Goal: Task Accomplishment & Management: Use online tool/utility

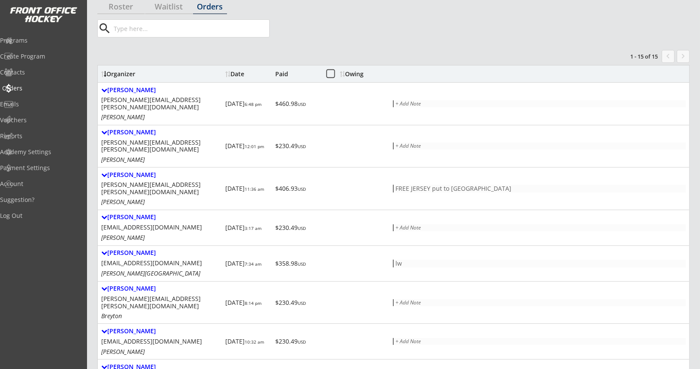
click at [35, 91] on div "Orders" at bounding box center [41, 88] width 78 height 6
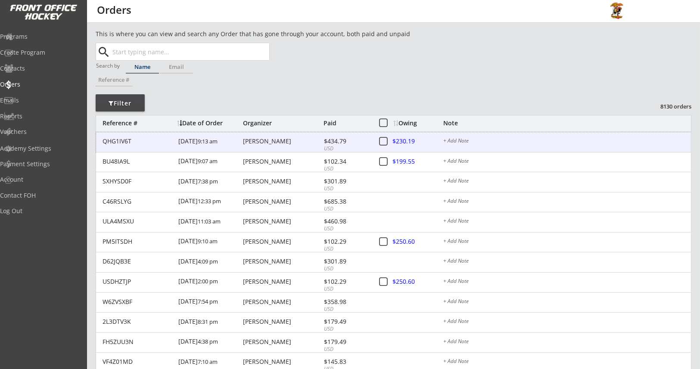
click at [133, 143] on div "QHG1IV6T" at bounding box center [138, 141] width 71 height 6
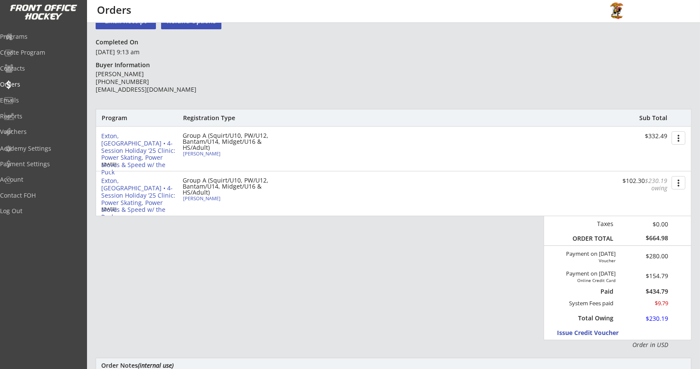
scroll to position [64, 0]
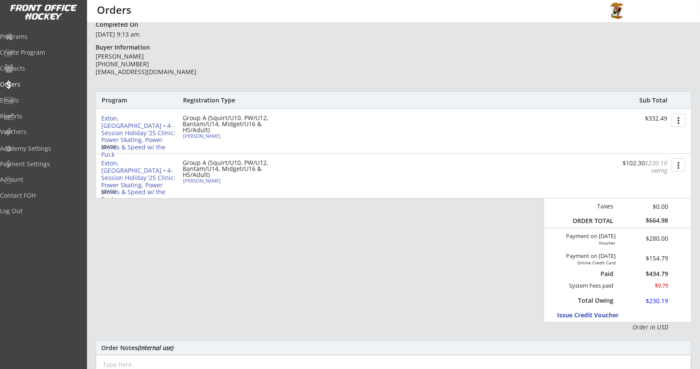
click at [678, 121] on button "more_vert" at bounding box center [679, 120] width 14 height 13
click at [442, 180] on div "Exton, [GEOGRAPHIC_DATA] • 4-Session Holiday ‘25 Clinic: Power Skating, Power M…" at bounding box center [393, 176] width 595 height 44
click at [682, 166] on button "more_vert" at bounding box center [679, 165] width 14 height 13
click at [407, 254] on div "Program Registration Type Sub Total Exton, [GEOGRAPHIC_DATA] • 4-Session Holida…" at bounding box center [394, 211] width 596 height 241
click at [162, 295] on div "Program Registration Type Sub Total Exton, [GEOGRAPHIC_DATA] • 4-Session Holida…" at bounding box center [394, 211] width 596 height 241
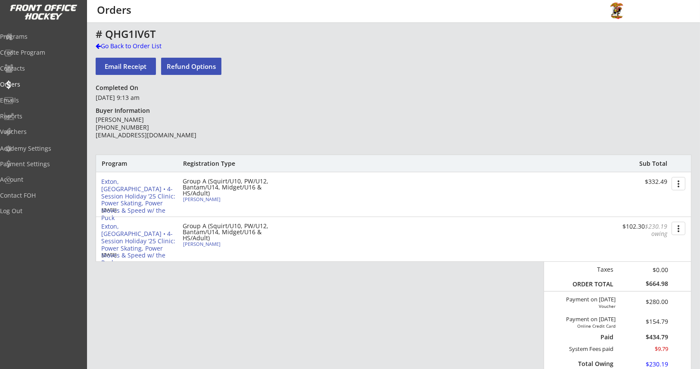
scroll to position [0, 0]
click at [679, 231] on button "more_vert" at bounding box center [679, 229] width 14 height 13
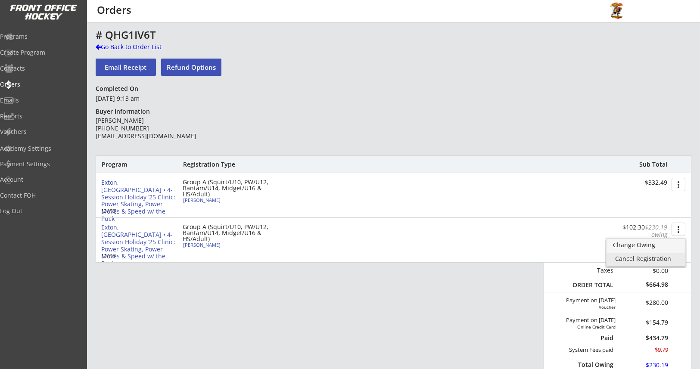
click at [654, 261] on div "Cancel Registration" at bounding box center [647, 259] width 62 height 6
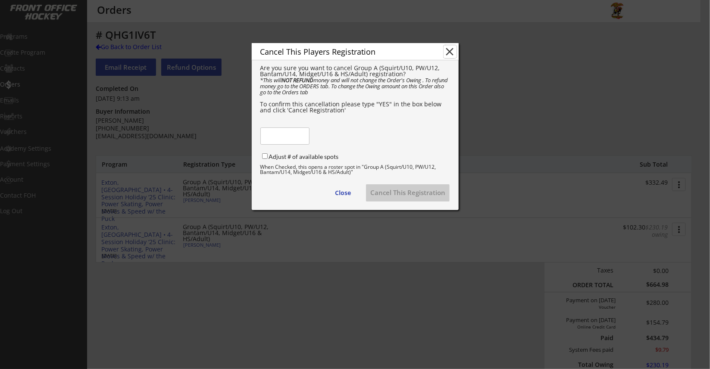
click at [452, 51] on button "close" at bounding box center [450, 51] width 13 height 13
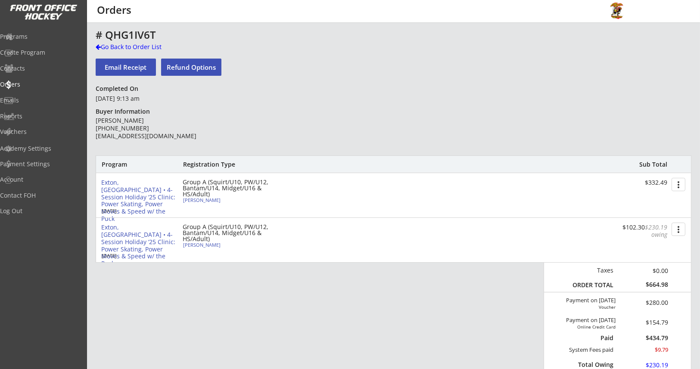
click at [203, 69] on button "Refund Options" at bounding box center [191, 67] width 60 height 17
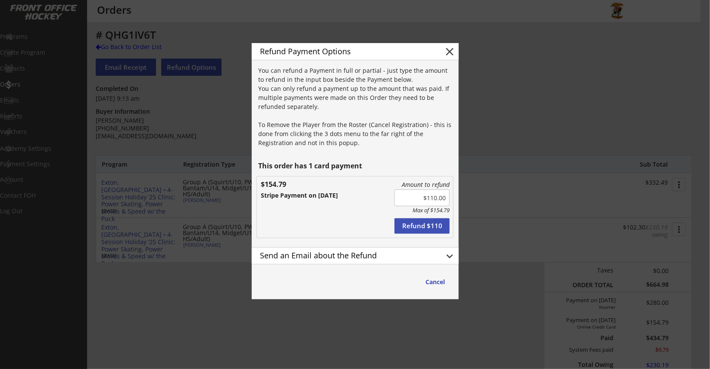
type input "$110.00"
click at [308, 253] on div "Send an Email about the Refund" at bounding box center [345, 256] width 170 height 8
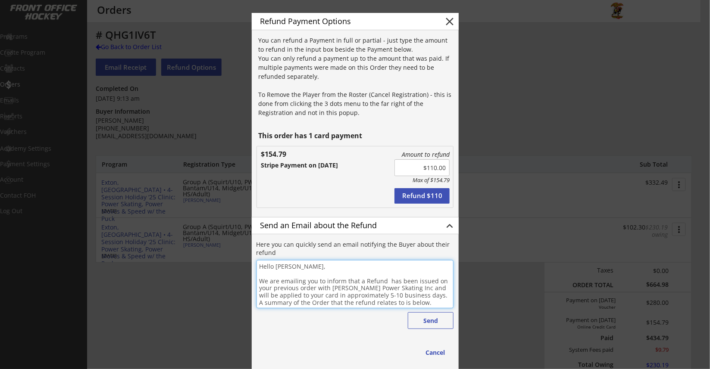
click at [302, 267] on textarea "Hello [PERSON_NAME], We are emailing you to inform that a Refund has been issue…" at bounding box center [354, 284] width 197 height 48
click at [386, 280] on textarea "Hello [PERSON_NAME], We are emailing you to inform that a Refund has been issue…" at bounding box center [354, 284] width 197 height 48
click at [382, 281] on textarea "Hello [PERSON_NAME], We are emailing you to inform that a Refund has been issue…" at bounding box center [354, 284] width 197 height 48
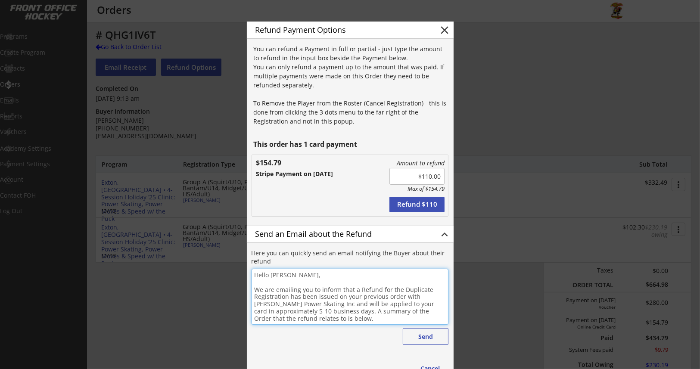
type textarea "Hello [PERSON_NAME], We are emailing you to inform that a Refund for the Duplic…"
click at [420, 207] on button "Refund $110" at bounding box center [417, 205] width 55 height 16
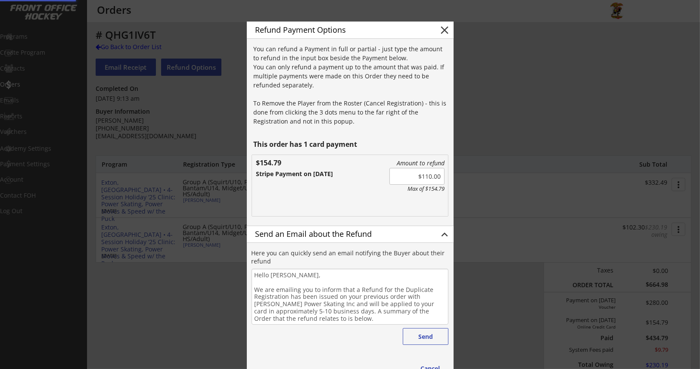
type input "$0.00"
click at [428, 335] on button "Send" at bounding box center [426, 336] width 46 height 17
click at [442, 30] on button "close" at bounding box center [445, 30] width 13 height 13
type textarea "Hello , We are emailing you to inform that a Refund has been issued on your pre…"
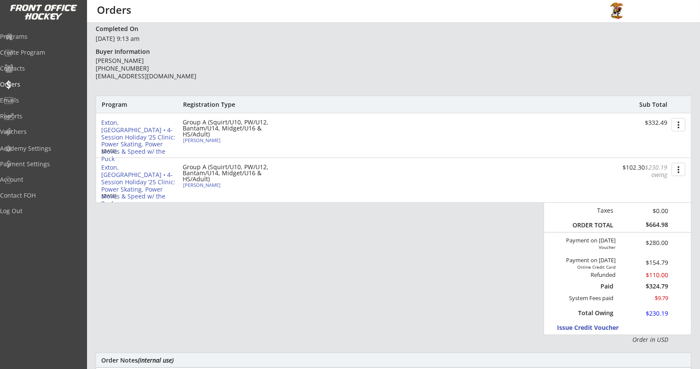
scroll to position [64, 0]
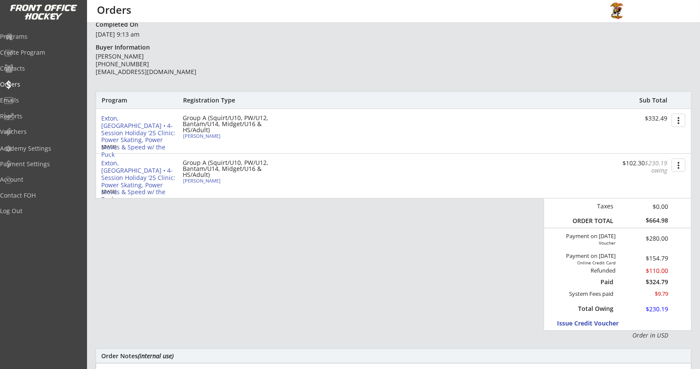
click at [680, 165] on button "more_vert" at bounding box center [679, 165] width 14 height 13
click at [646, 194] on div "Cancel Registration" at bounding box center [647, 194] width 62 height 6
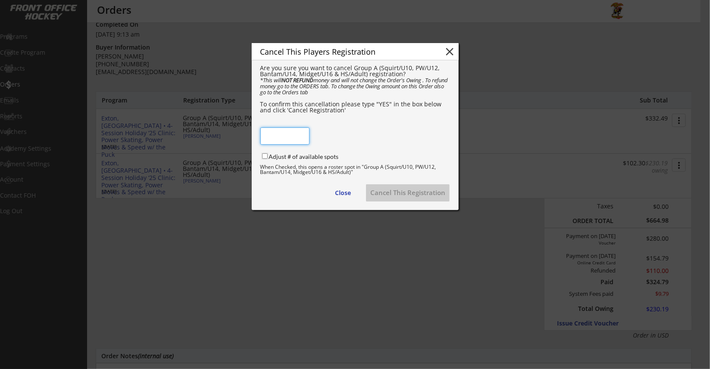
click at [264, 155] on input "Adjust # of available spots" at bounding box center [265, 156] width 6 height 6
checkbox input "true"
click at [276, 126] on div "Cancel This Players Registration close Are you sure you want to cancel Group A …" at bounding box center [355, 126] width 207 height 167
click at [279, 137] on input "input" at bounding box center [284, 136] width 49 height 17
type input "YES"
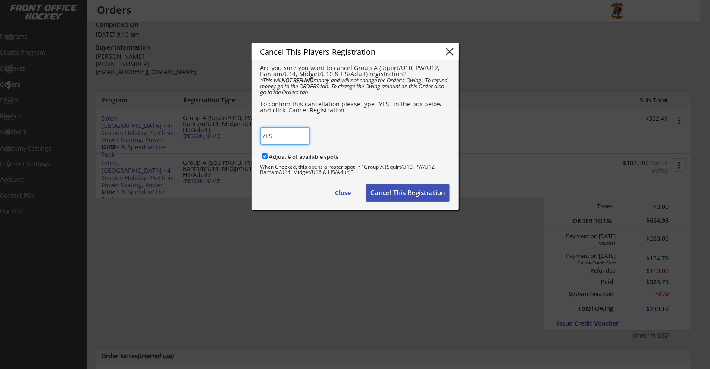
click at [385, 190] on button "Cancel This Registration" at bounding box center [408, 192] width 84 height 17
checkbox input "false"
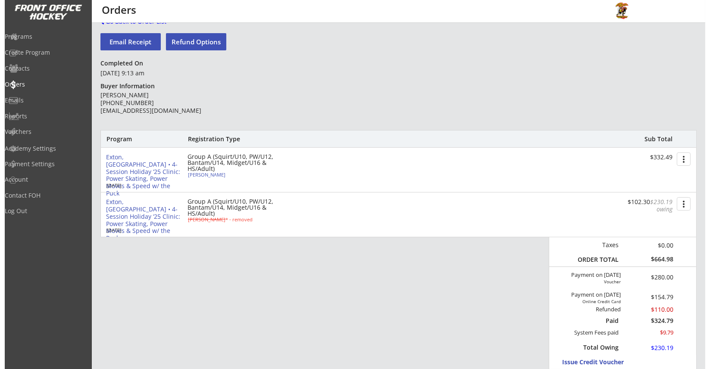
scroll to position [0, 0]
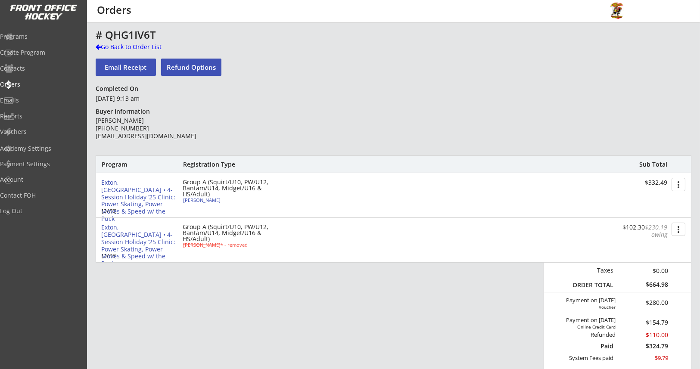
click at [191, 197] on div "Group A (Squirt/U10, PW/U12, Bantam/U14, Midget/U16 & HS/Adult)" at bounding box center [232, 188] width 99 height 18
select select ""B-Travel""
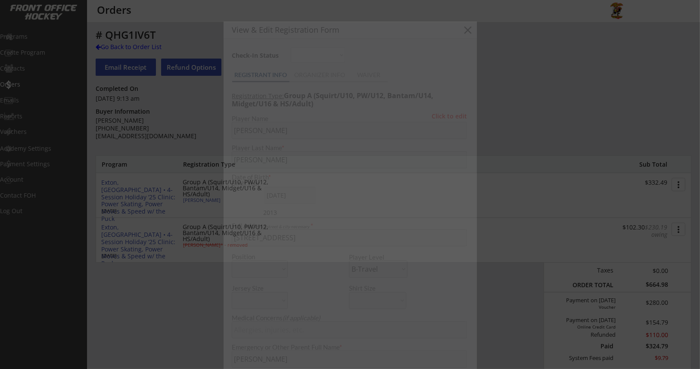
type input "[DEMOGRAPHIC_DATA]"
type input "First time"
type input "12"
type input "Pee Wee"
type input "Campus Wild"
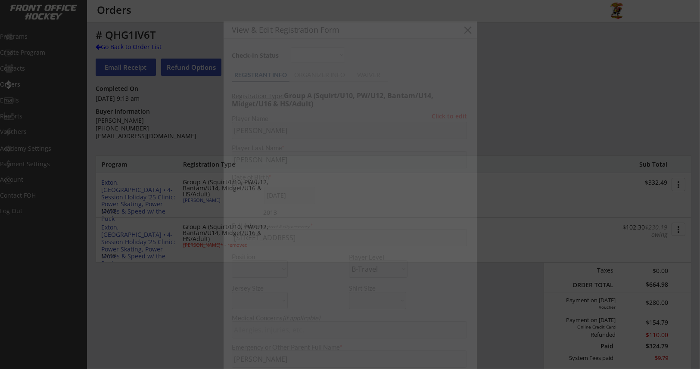
type input "[PERSON_NAME]"
select select ""First time""
select select ""Pee Wee""
select select ""PLACEHOLDER_1427118222253""
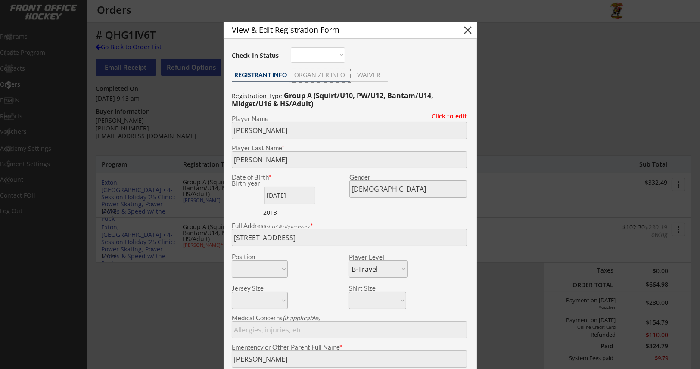
click at [331, 79] on div "ORGANIZER INFO" at bounding box center [320, 75] width 61 height 13
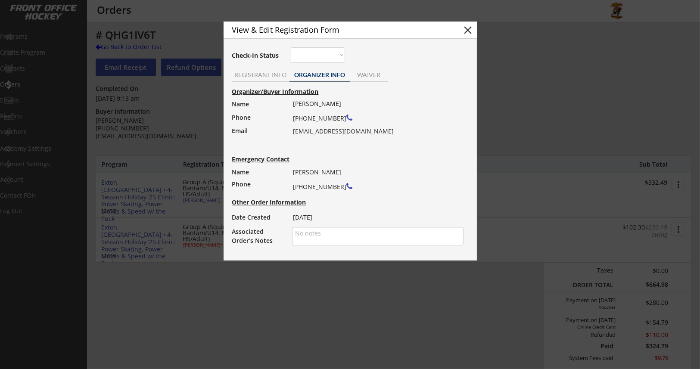
drag, startPoint x: 317, startPoint y: 234, endPoint x: 322, endPoint y: 232, distance: 4.9
click at [317, 233] on textarea at bounding box center [378, 236] width 172 height 19
type textarea "U"
type textarea "d"
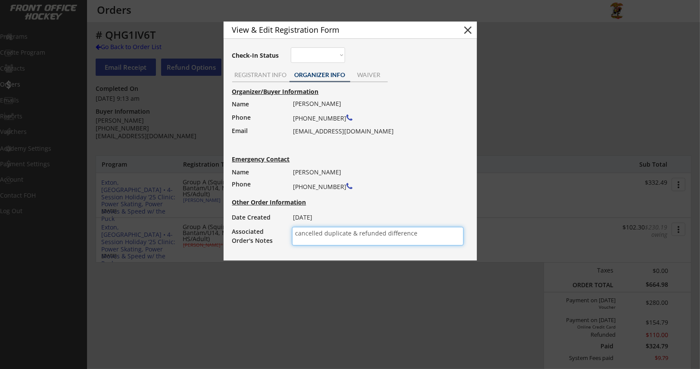
type textarea "cancelled duplicate & refunded difference"
click at [469, 33] on button "close" at bounding box center [468, 30] width 13 height 13
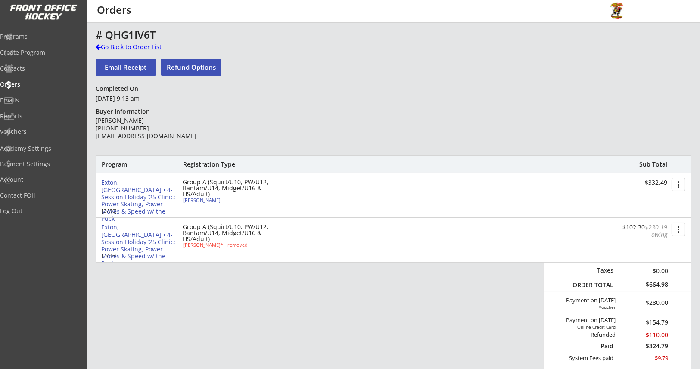
click at [127, 39] on div "# QHG1IV6T" at bounding box center [302, 35] width 413 height 10
click at [125, 44] on div "Go Back to Order List" at bounding box center [140, 47] width 89 height 9
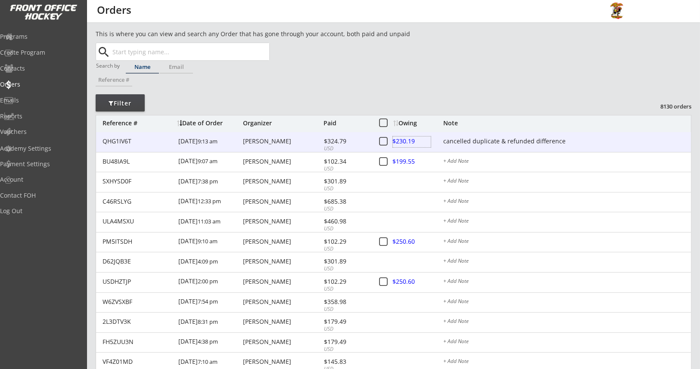
click at [405, 141] on div at bounding box center [412, 142] width 38 height 11
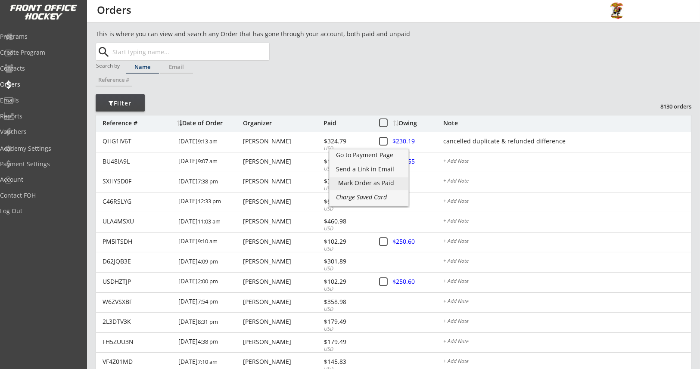
click at [372, 186] on div "Mark Order as Paid" at bounding box center [369, 183] width 62 height 6
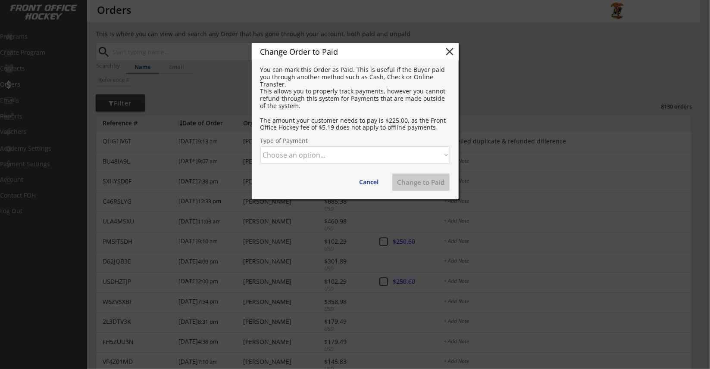
click at [357, 158] on select "Choose an option... Cash Check Credit Card Online Transfer Paypal Venmo Other" at bounding box center [355, 155] width 190 height 17
click at [260, 147] on select "Choose an option... Cash Check Credit Card Online Transfer Paypal Venmo Other" at bounding box center [355, 155] width 190 height 17
click at [406, 184] on button "Change to Paid" at bounding box center [421, 182] width 58 height 17
select select ""PLACEHOLDER_1427118222253""
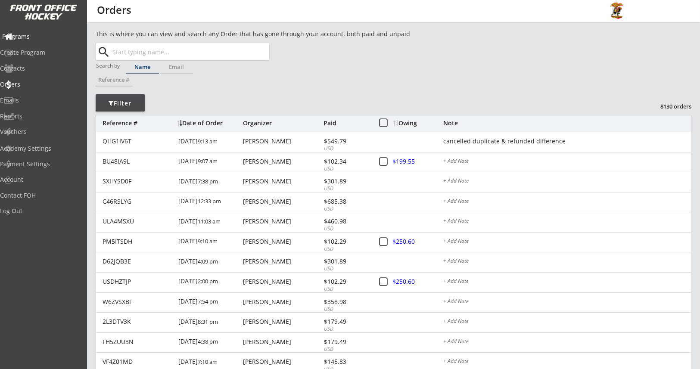
click at [31, 36] on div "Programs" at bounding box center [41, 37] width 78 height 6
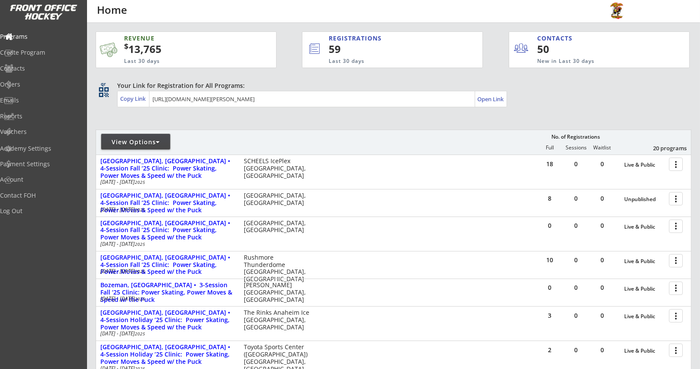
click at [150, 145] on div "View Options" at bounding box center [135, 142] width 69 height 9
select select ""Upcoming Programs""
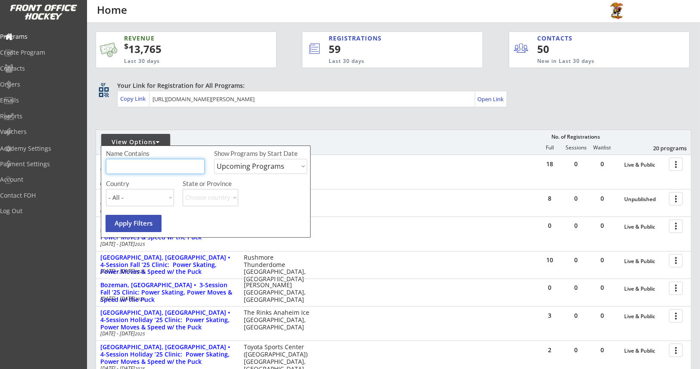
drag, startPoint x: 141, startPoint y: 163, endPoint x: 198, endPoint y: 131, distance: 65.7
click at [142, 163] on input "input" at bounding box center [155, 166] width 99 height 15
type input "[GEOGRAPHIC_DATA]"
click at [259, 166] on select "Upcoming Programs Past Programs Specific Date Range" at bounding box center [260, 166] width 93 height 15
select select ""Past Programs""
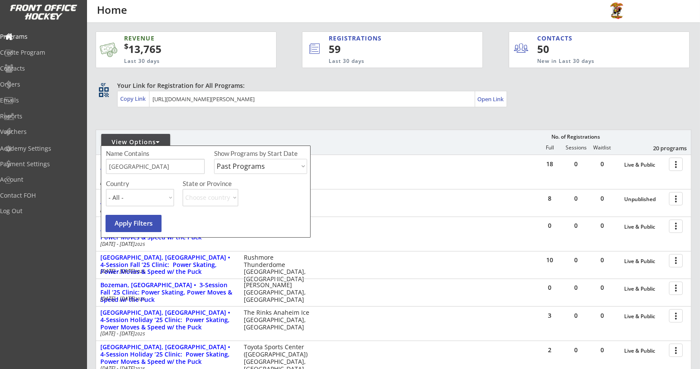
click at [214, 159] on select "Upcoming Programs Past Programs Specific Date Range" at bounding box center [260, 166] width 93 height 15
click at [143, 225] on button "Apply Filters" at bounding box center [134, 223] width 56 height 17
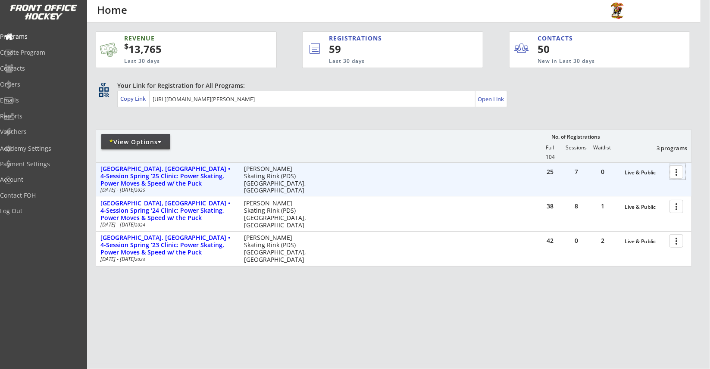
click at [676, 172] on div at bounding box center [677, 171] width 15 height 15
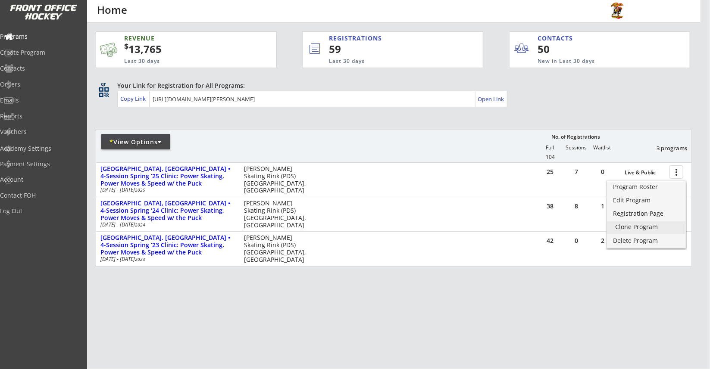
click at [623, 226] on div "Clone Program" at bounding box center [647, 227] width 62 height 6
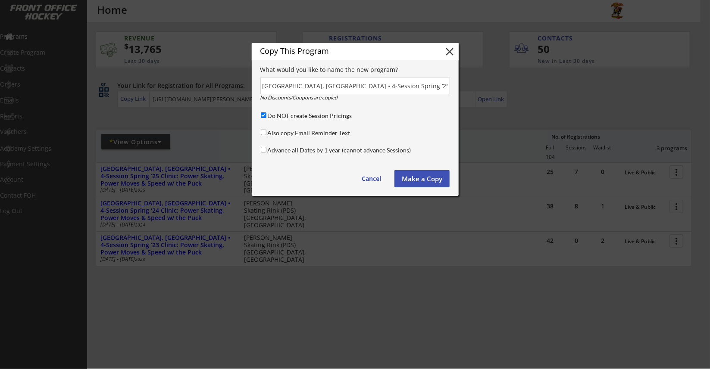
scroll to position [0, 92]
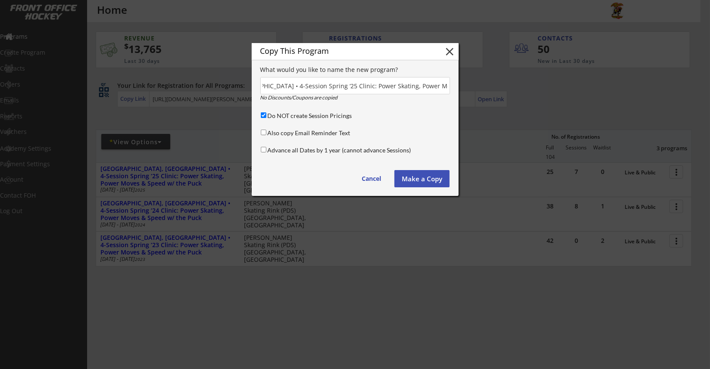
click at [271, 148] on label "Advance all Dates by 1 year (cannot advance Sessions)" at bounding box center [340, 150] width 144 height 7
click at [266, 148] on input "Advance all Dates by 1 year (cannot advance Sessions)" at bounding box center [264, 150] width 6 height 6
checkbox input "true"
click at [360, 84] on input "input" at bounding box center [355, 85] width 190 height 17
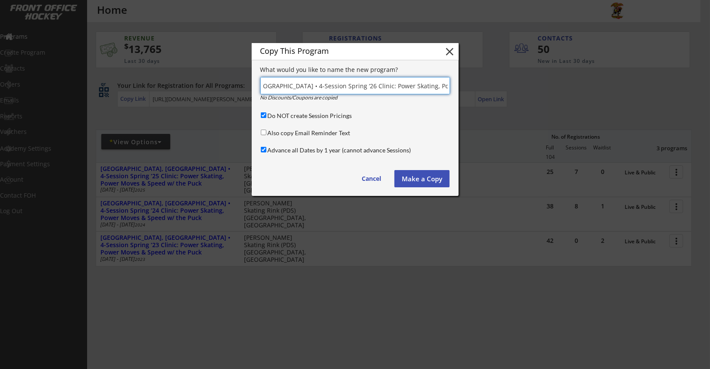
scroll to position [0, 72]
type input "[GEOGRAPHIC_DATA], [GEOGRAPHIC_DATA] • 4-Session Spring ‘26 Clinic: Power Skati…"
click at [409, 185] on button "Make a Copy" at bounding box center [421, 178] width 55 height 17
